Goal: Transaction & Acquisition: Purchase product/service

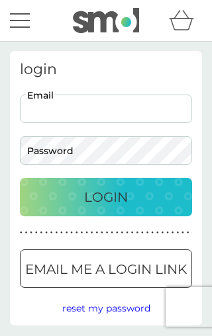
type input "[PERSON_NAME][EMAIL_ADDRESS][PERSON_NAME][PERSON_NAME][DOMAIN_NAME]"
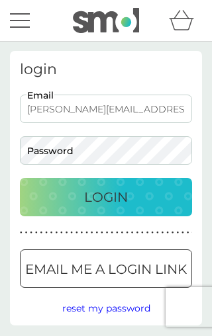
click at [106, 197] on button "Login" at bounding box center [106, 197] width 172 height 38
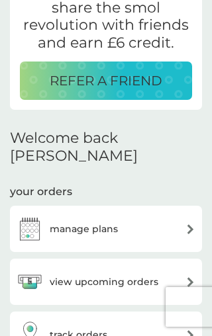
scroll to position [212, 0]
click at [173, 268] on div "view upcoming orders" at bounding box center [106, 281] width 179 height 26
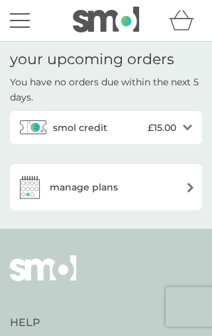
click at [181, 186] on div "manage plans" at bounding box center [106, 187] width 179 height 26
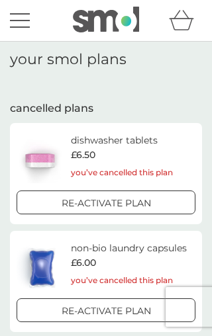
click at [141, 200] on p "Re-activate Plan" at bounding box center [105, 203] width 89 height 15
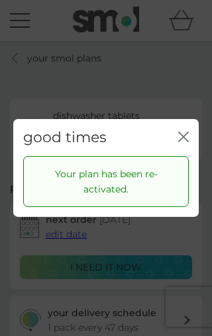
click at [187, 134] on icon "close" at bounding box center [185, 136] width 5 height 9
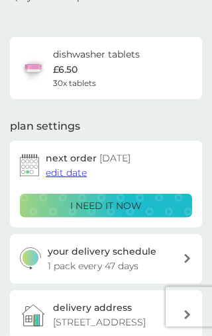
scroll to position [62, 0]
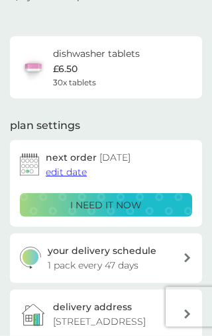
click at [56, 170] on span "edit date" at bounding box center [66, 172] width 41 height 12
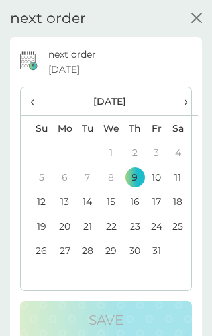
click at [182, 101] on span "›" at bounding box center [182, 101] width 11 height 28
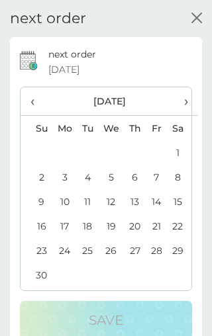
click at [39, 196] on td "9" at bounding box center [36, 201] width 32 height 24
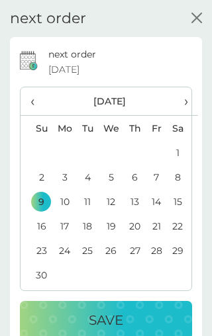
click at [170, 102] on th "›" at bounding box center [182, 101] width 31 height 28
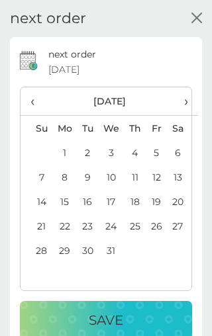
click at [154, 147] on td "5" at bounding box center [155, 152] width 21 height 24
click at [157, 322] on div "Save" at bounding box center [105, 319] width 145 height 21
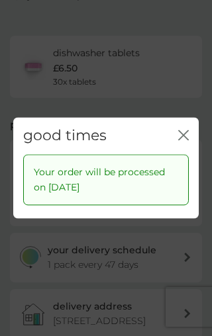
click at [186, 140] on icon "close" at bounding box center [183, 135] width 11 height 11
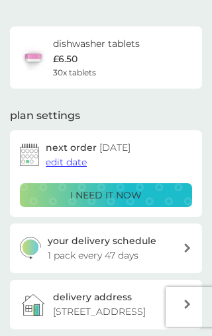
scroll to position [72, 0]
click at [180, 249] on div "your delivery schedule 1 pack every 47 days" at bounding box center [116, 248] width 136 height 30
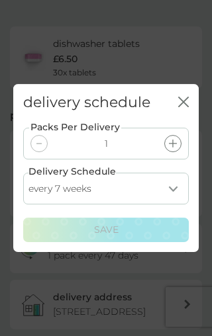
click at [176, 205] on select "every 1 week every 2 weeks every 3 weeks every 4 weeks every 5 weeks every 6 we…" at bounding box center [105, 189] width 165 height 32
select select "63"
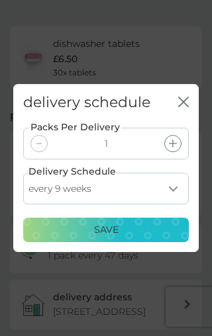
click at [140, 237] on div "Save" at bounding box center [106, 230] width 148 height 15
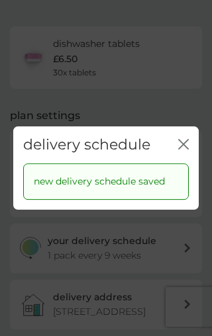
click at [185, 149] on icon "close" at bounding box center [183, 144] width 11 height 11
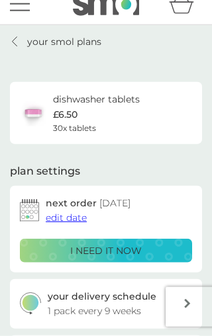
scroll to position [0, 0]
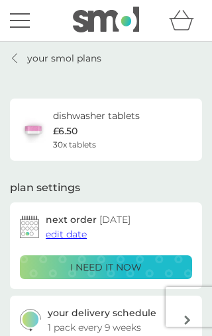
click at [20, 63] on link "your smol plans" at bounding box center [55, 58] width 91 height 15
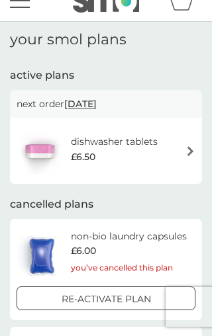
scroll to position [42, 0]
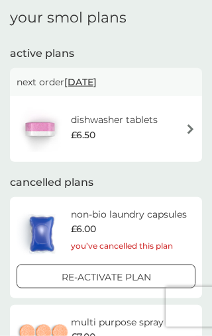
click at [154, 278] on div "Re-activate Plan" at bounding box center [106, 277] width 168 height 15
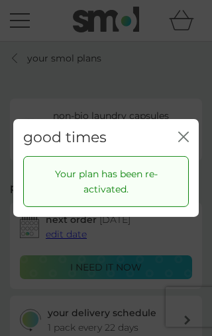
click at [181, 207] on div "Your plan has been re-activated." at bounding box center [105, 181] width 165 height 51
click at [136, 217] on div "Your plan has been re-activated." at bounding box center [105, 186] width 185 height 61
click at [185, 207] on div "Your plan has been re-activated." at bounding box center [105, 181] width 165 height 51
click at [182, 207] on div "Your plan has been re-activated." at bounding box center [105, 181] width 165 height 51
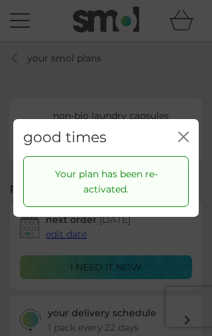
click at [182, 139] on icon "close" at bounding box center [181, 136] width 5 height 9
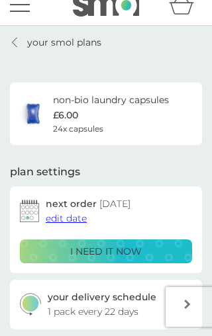
scroll to position [17, 0]
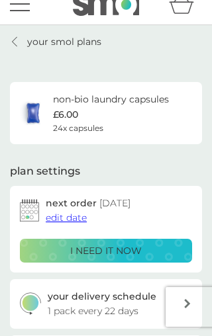
click at [56, 212] on span "edit date" at bounding box center [66, 218] width 41 height 12
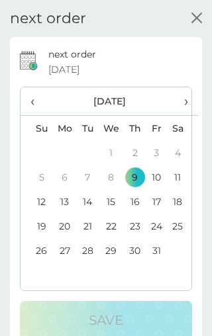
click at [184, 101] on span "›" at bounding box center [182, 101] width 11 height 28
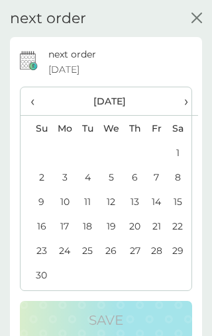
click at [32, 173] on td "2" at bounding box center [36, 177] width 32 height 24
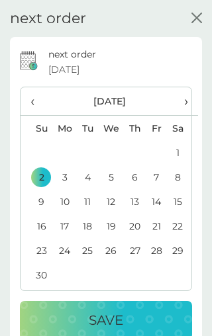
click at [120, 317] on p "Save" at bounding box center [106, 319] width 34 height 21
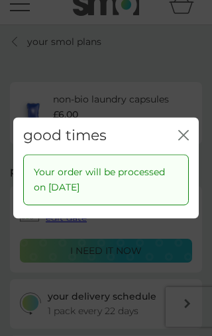
click at [186, 134] on icon "close" at bounding box center [183, 135] width 11 height 11
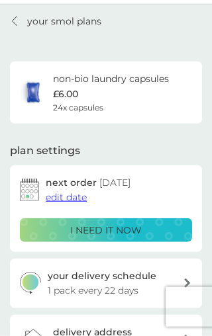
scroll to position [34, 0]
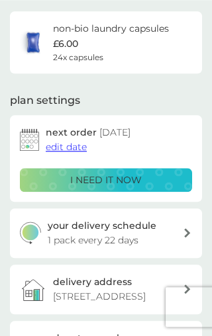
click at [171, 238] on div "your delivery schedule 1 pack every 22 days" at bounding box center [116, 233] width 136 height 30
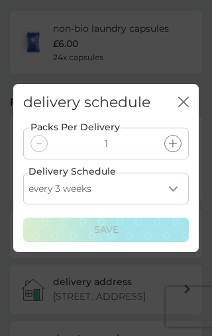
click at [170, 205] on select "every 1 week every 2 weeks every 3 weeks every 4 weeks every 5 weeks every 6 we…" at bounding box center [105, 189] width 165 height 32
select select "28"
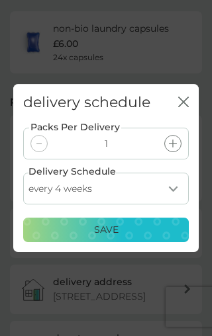
click at [149, 237] on div "Save" at bounding box center [106, 230] width 148 height 15
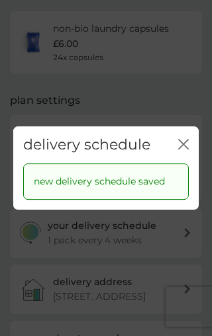
click at [183, 149] on icon "close" at bounding box center [183, 144] width 11 height 11
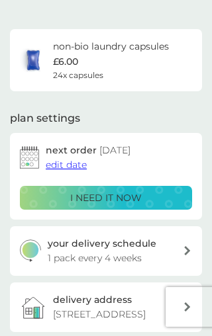
scroll to position [0, 0]
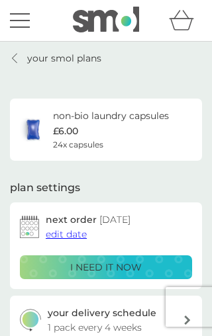
click at [24, 60] on link "your smol plans" at bounding box center [55, 58] width 91 height 15
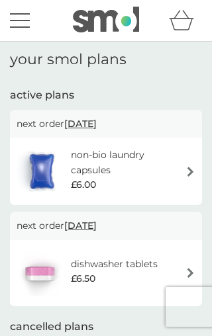
click at [15, 22] on button "menu" at bounding box center [20, 20] width 20 height 25
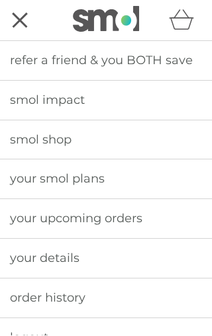
click at [25, 253] on span "your details" at bounding box center [44, 258] width 69 height 15
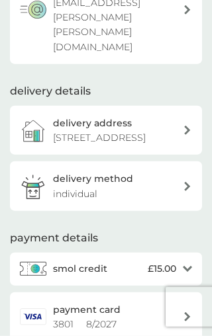
scroll to position [156, 0]
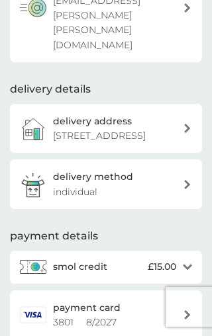
click at [190, 264] on icon "open" at bounding box center [186, 267] width 9 height 7
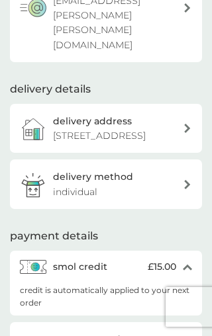
click at [177, 251] on div "smol credit £15.00 close" at bounding box center [106, 267] width 192 height 33
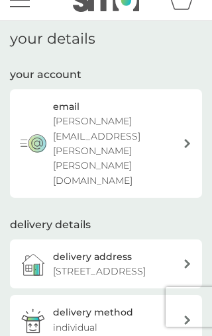
scroll to position [0, 0]
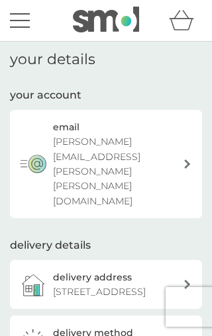
click at [13, 23] on button "menu" at bounding box center [20, 20] width 20 height 25
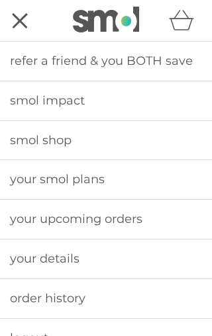
click at [25, 176] on span "your smol plans" at bounding box center [57, 179] width 95 height 15
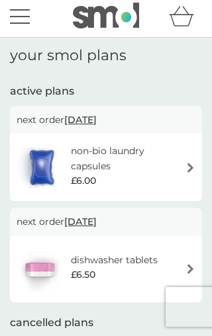
scroll to position [4, 0]
click at [182, 169] on div "non-bio laundry capsules £6.00" at bounding box center [128, 167] width 114 height 48
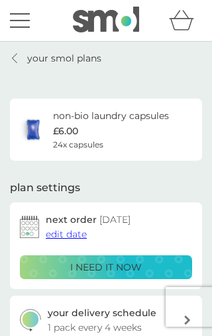
click at [179, 176] on div "your smol plans non-bio laundry capsules £6.00 24x capsules plan settings next …" at bounding box center [106, 334] width 192 height 567
click at [18, 18] on button "menu" at bounding box center [20, 20] width 20 height 25
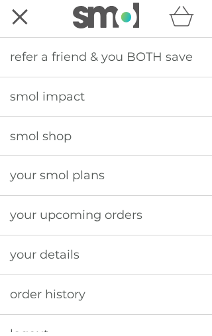
click at [17, 146] on link "smol shop" at bounding box center [106, 140] width 212 height 39
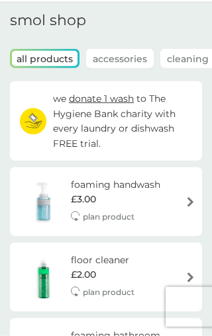
scroll to position [40, 0]
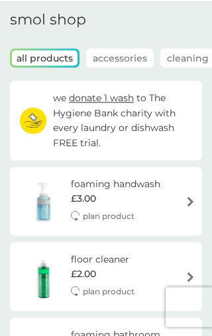
click at [30, 203] on img at bounding box center [44, 201] width 54 height 46
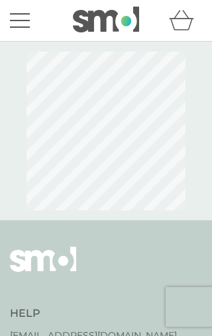
select select "119"
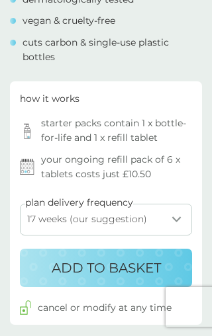
scroll to position [620, 0]
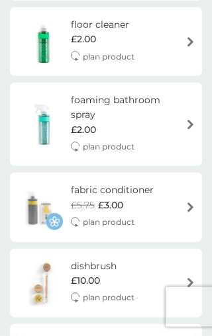
scroll to position [275, 0]
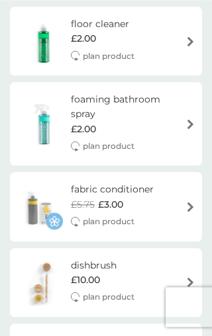
click at [27, 202] on img at bounding box center [40, 206] width 46 height 46
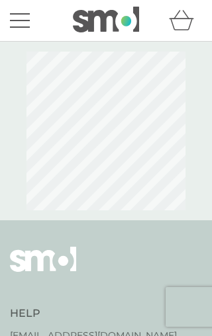
select select "182"
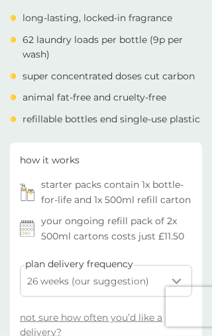
scroll to position [489, 0]
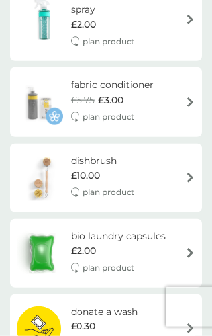
scroll to position [380, 0]
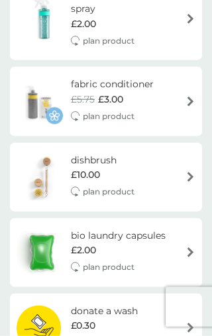
click at [34, 243] on img at bounding box center [42, 252] width 50 height 46
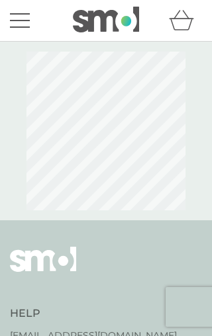
select select "42"
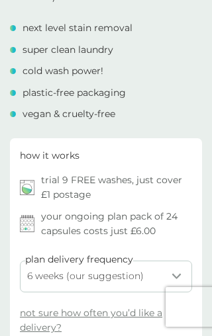
scroll to position [483, 0]
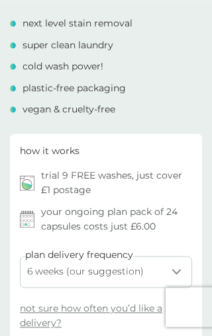
click at [32, 175] on img at bounding box center [27, 182] width 15 height 15
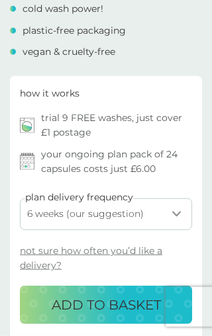
scroll to position [541, 0]
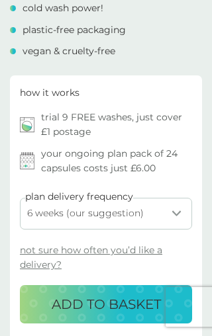
click at [110, 294] on p "ADD TO BASKET" at bounding box center [106, 304] width 109 height 21
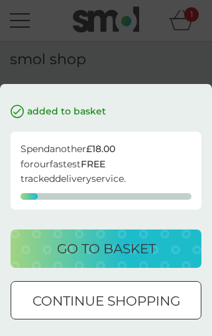
click at [27, 148] on div "added to basket Spend another £18.00 for our fastest FREE tracked delivery serv…" at bounding box center [106, 168] width 212 height 336
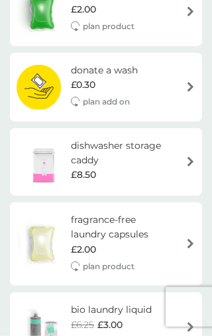
scroll to position [621, 0]
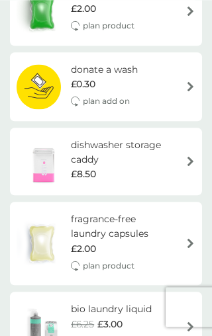
click at [28, 164] on img at bounding box center [44, 161] width 54 height 46
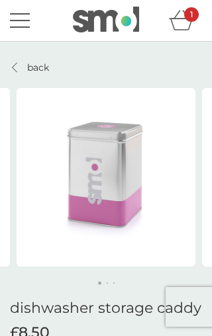
click at [13, 63] on icon at bounding box center [14, 67] width 5 height 11
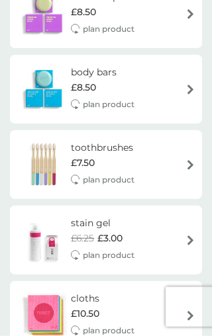
scroll to position [1012, 0]
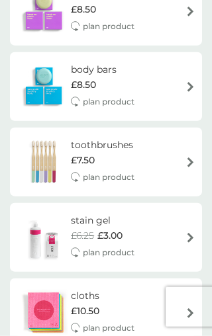
click at [38, 236] on img at bounding box center [44, 237] width 54 height 46
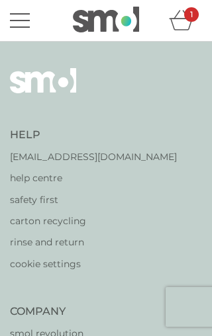
select select "182"
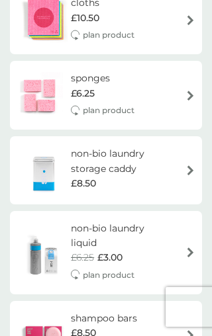
scroll to position [1303, 0]
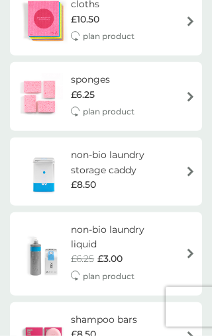
click at [24, 176] on img at bounding box center [44, 171] width 54 height 46
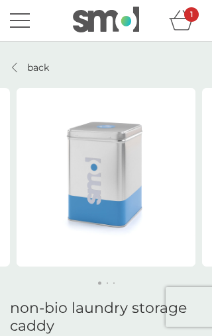
click at [19, 69] on div at bounding box center [15, 67] width 9 height 11
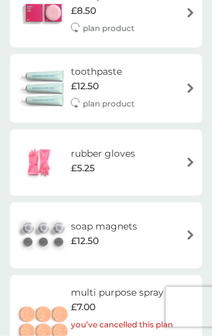
scroll to position [1627, 0]
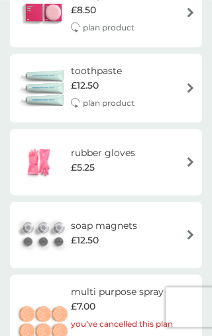
click at [35, 217] on img at bounding box center [44, 235] width 54 height 46
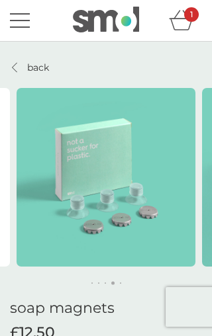
click at [19, 69] on div at bounding box center [15, 67] width 9 height 11
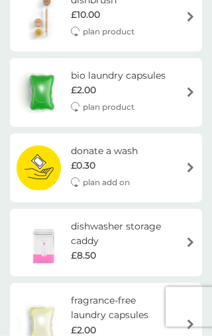
scroll to position [536, 0]
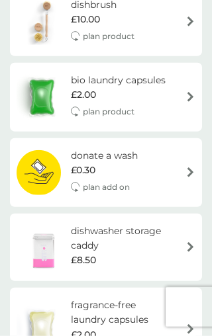
click at [43, 95] on img at bounding box center [42, 97] width 50 height 46
select select "42"
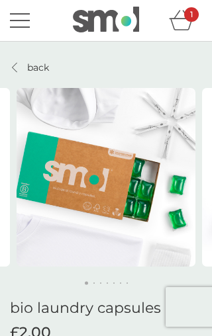
click at [177, 17] on icon "basket" at bounding box center [181, 20] width 25 height 20
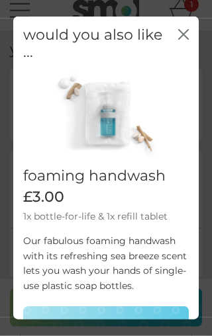
scroll to position [11, 0]
click at [102, 315] on p "FIND OUT MORE" at bounding box center [106, 325] width 112 height 21
select select "119"
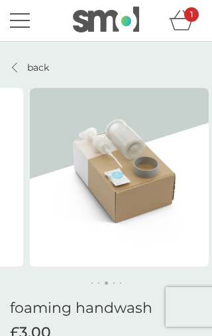
click at [127, 206] on img at bounding box center [119, 177] width 179 height 179
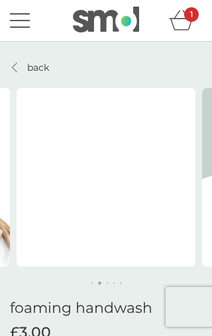
click at [20, 65] on link "back" at bounding box center [29, 67] width 39 height 15
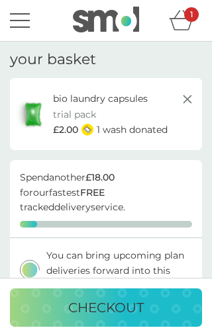
click at [20, 20] on div "menu" at bounding box center [20, 21] width 20 height 2
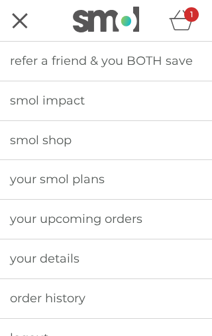
click at [17, 138] on span "smol shop" at bounding box center [40, 140] width 61 height 15
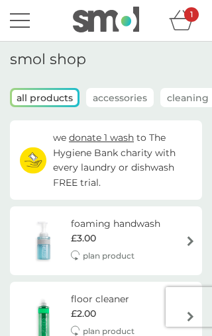
click at [108, 97] on p "Accessories" at bounding box center [119, 98] width 67 height 19
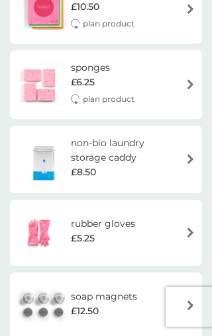
scroll to position [291, 0]
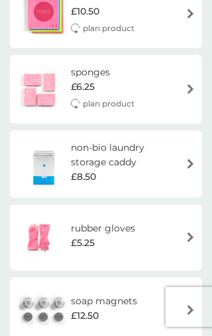
click at [184, 167] on div "non-bio laundry storage caddy £8.50" at bounding box center [128, 164] width 114 height 48
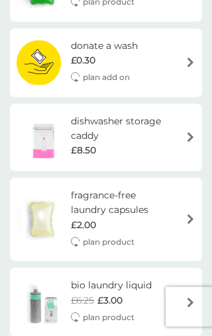
scroll to position [652, 0]
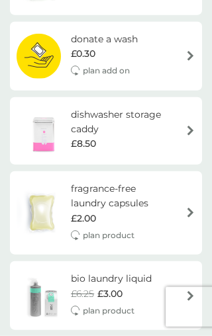
click at [31, 137] on img at bounding box center [44, 131] width 54 height 46
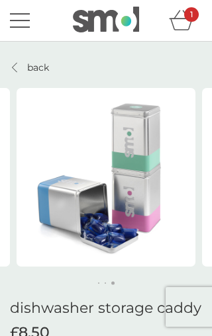
click at [26, 66] on link "back" at bounding box center [29, 67] width 39 height 15
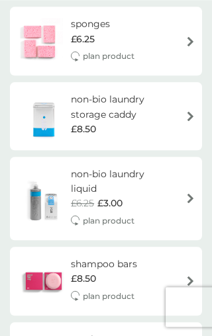
scroll to position [1357, 0]
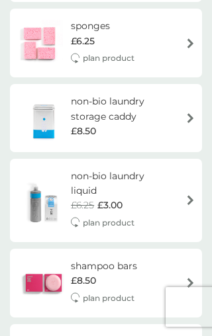
click at [37, 113] on img at bounding box center [44, 118] width 54 height 46
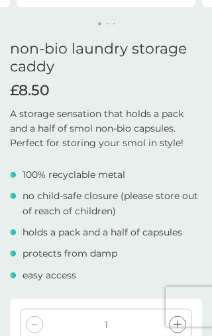
scroll to position [268, 0]
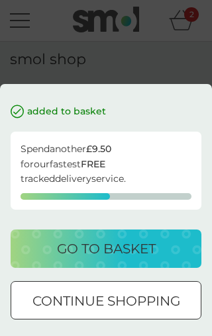
click at [32, 145] on div "added to basket Spend another £9.50 for our fastest FREE tracked delivery servi…" at bounding box center [106, 168] width 212 height 336
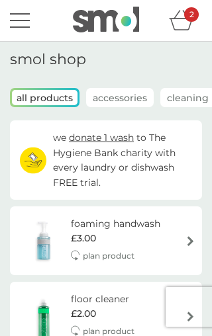
click at [13, 26] on div "menu" at bounding box center [20, 27] width 20 height 2
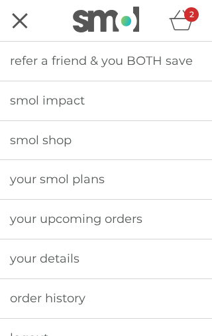
click at [14, 21] on button "menu" at bounding box center [20, 21] width 20 height 12
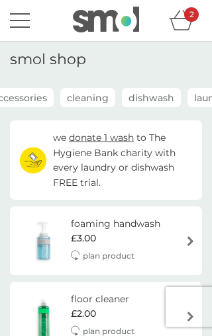
scroll to position [0, 98]
click at [90, 96] on p "Cleaning" at bounding box center [89, 98] width 55 height 19
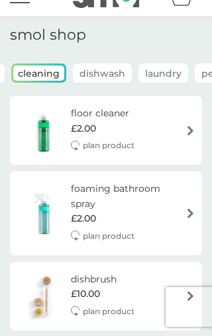
scroll to position [0, 0]
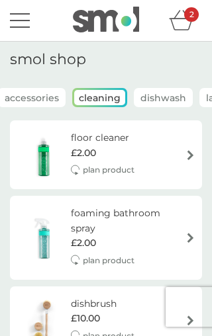
click at [28, 100] on p "Accessories" at bounding box center [31, 98] width 67 height 19
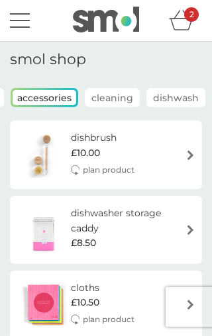
click at [181, 24] on icon "basket" at bounding box center [181, 20] width 25 height 20
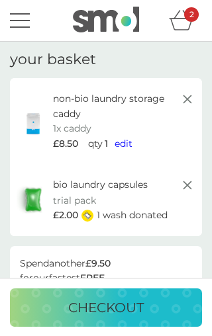
click at [26, 122] on img at bounding box center [33, 121] width 33 height 28
click at [37, 119] on img at bounding box center [33, 121] width 33 height 28
click at [40, 120] on img at bounding box center [33, 121] width 33 height 28
click at [37, 116] on img at bounding box center [33, 121] width 33 height 28
click at [191, 102] on icon at bounding box center [187, 99] width 16 height 16
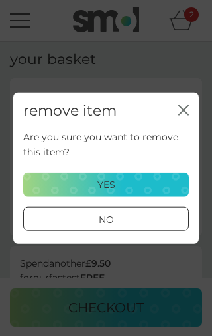
click at [136, 218] on div "no" at bounding box center [106, 219] width 164 height 15
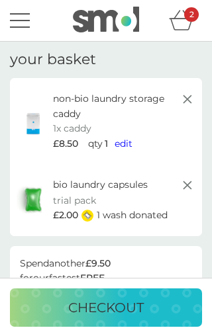
click at [15, 20] on div "menu" at bounding box center [20, 21] width 20 height 2
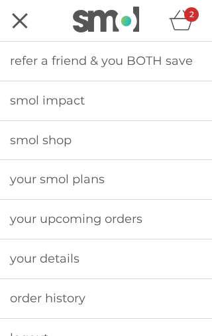
click at [22, 65] on span "refer a friend & you BOTH save" at bounding box center [101, 61] width 182 height 15
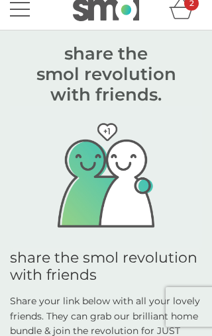
scroll to position [12, 0]
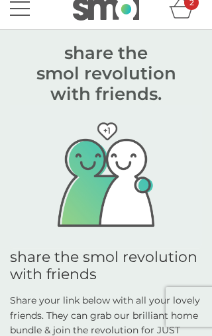
click at [190, 200] on img at bounding box center [106, 176] width 192 height 143
click at [152, 206] on img at bounding box center [106, 176] width 192 height 143
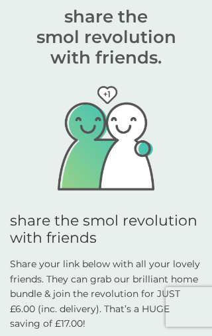
scroll to position [0, 0]
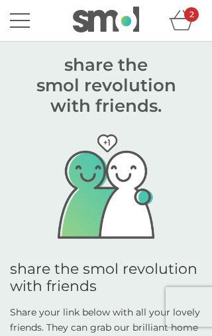
click at [12, 18] on button "menu" at bounding box center [20, 20] width 20 height 25
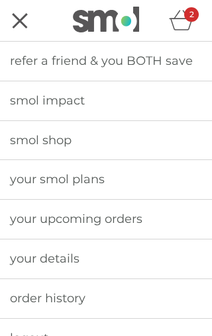
click at [28, 138] on span "smol shop" at bounding box center [40, 140] width 61 height 15
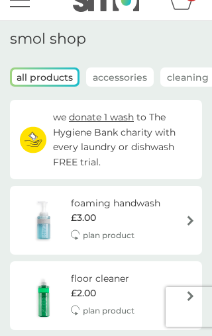
scroll to position [21, 0]
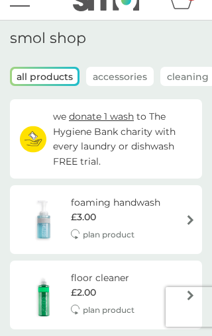
click at [36, 134] on icon at bounding box center [32, 135] width 9 height 9
click at [69, 122] on span "donate 1 wash" at bounding box center [101, 116] width 65 height 12
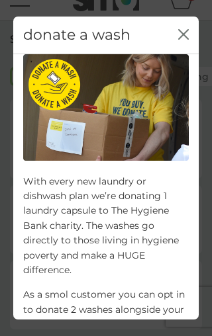
click at [183, 29] on icon "close" at bounding box center [183, 34] width 11 height 11
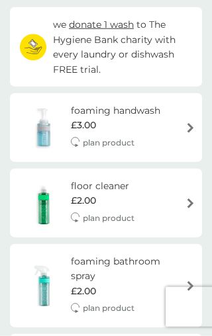
scroll to position [114, 0]
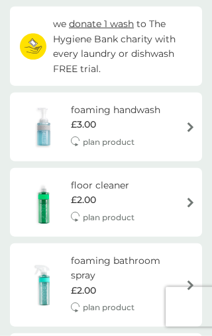
click at [36, 131] on img at bounding box center [44, 127] width 54 height 46
select select "119"
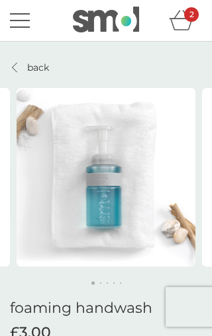
click at [18, 64] on div at bounding box center [15, 67] width 9 height 11
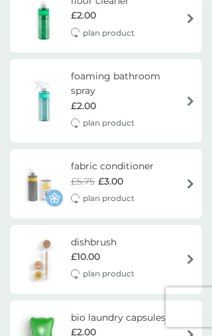
scroll to position [309, 0]
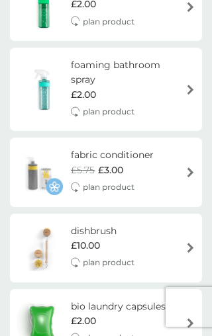
click at [30, 161] on img at bounding box center [40, 172] width 46 height 46
select select "182"
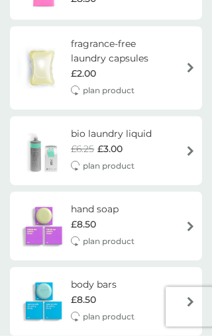
scroll to position [797, 0]
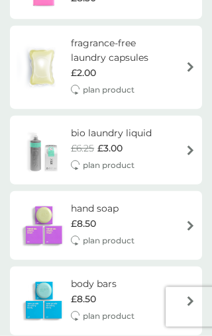
click at [192, 145] on img at bounding box center [190, 150] width 10 height 10
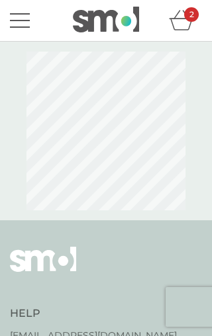
select select "91"
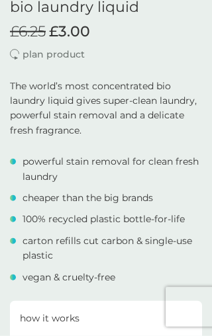
scroll to position [302, 0]
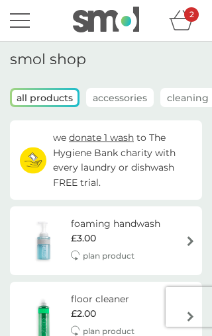
click at [177, 16] on icon "basket" at bounding box center [177, 15] width 6 height 8
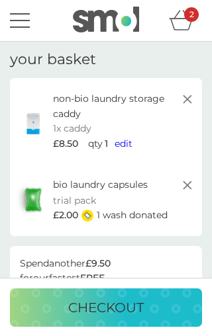
click at [184, 99] on icon at bounding box center [187, 99] width 16 height 16
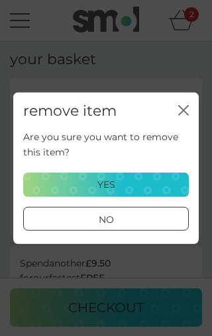
click at [155, 185] on div "yes" at bounding box center [106, 184] width 148 height 15
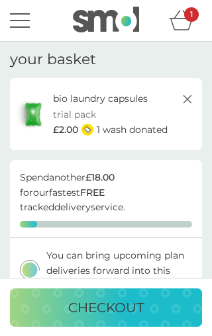
click at [48, 111] on img at bounding box center [33, 114] width 33 height 30
click at [64, 99] on p "bio laundry capsules" at bounding box center [100, 98] width 95 height 15
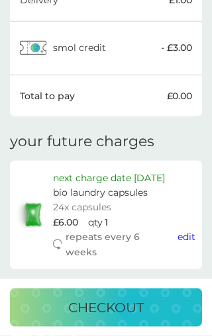
scroll to position [490, 0]
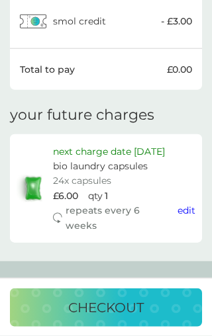
click at [131, 311] on p "checkout" at bounding box center [105, 307] width 75 height 21
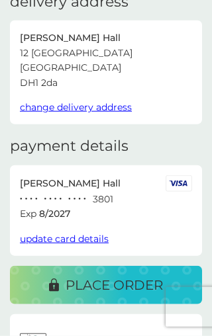
click at [140, 283] on p "place order" at bounding box center [113, 284] width 97 height 21
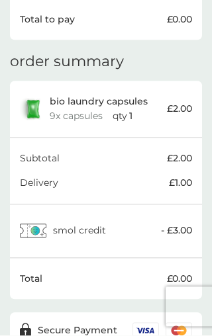
scroll to position [426, 0]
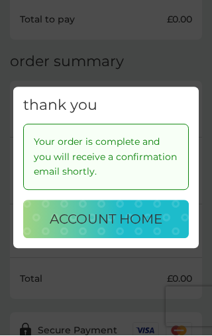
click at [152, 230] on p "account home" at bounding box center [106, 219] width 112 height 21
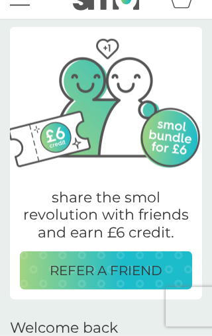
scroll to position [22, 0]
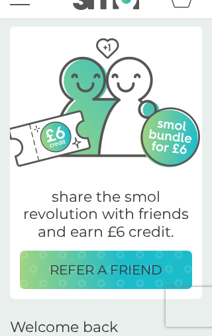
click at [184, 191] on p "share the smol revolution with friends and earn £6 credit." at bounding box center [106, 214] width 172 height 52
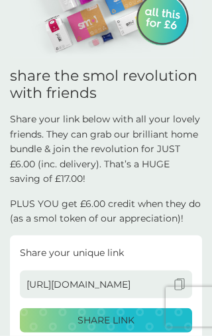
scroll to position [200, 0]
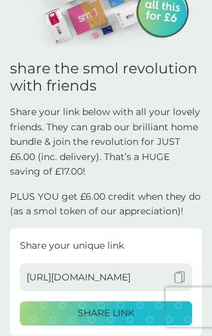
click at [200, 309] on div "Share your unique link http://smol.refr.cc/default/u/sharonelizabethhall SHARE …" at bounding box center [106, 281] width 192 height 106
click at [187, 335] on div "get £6.00 credit for every friend that joins. they get a smol bundle for £6.00,…" at bounding box center [106, 251] width 212 height 821
click at [182, 273] on img at bounding box center [179, 277] width 12 height 12
